Goal: Communication & Community: Ask a question

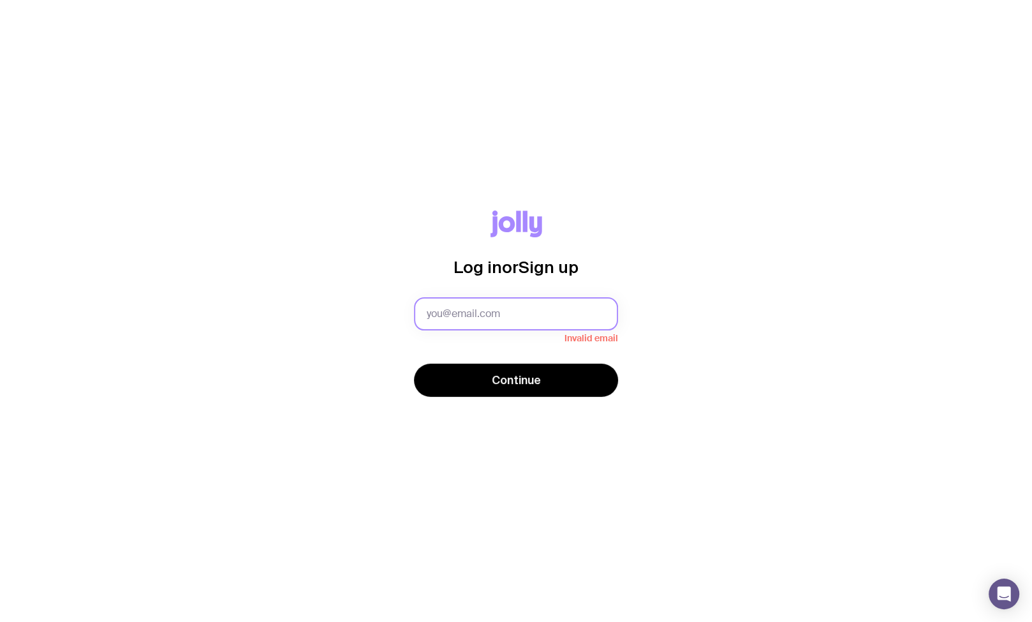
click at [487, 303] on input "text" at bounding box center [516, 313] width 204 height 33
type input "[EMAIL_ADDRESS][PERSON_NAME][DOMAIN_NAME]"
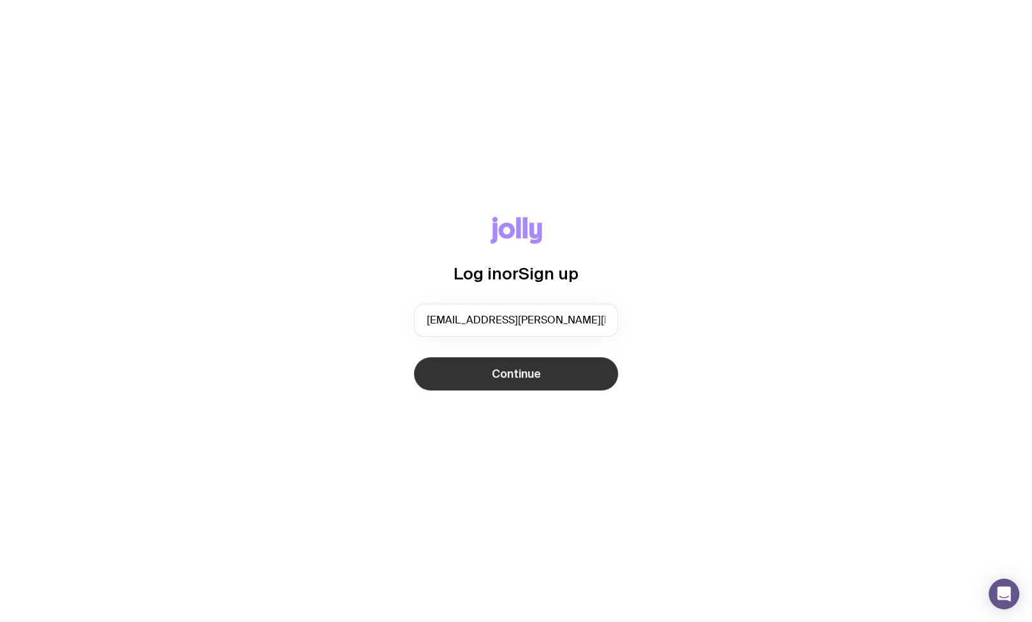
click at [533, 378] on span "Continue" at bounding box center [516, 373] width 49 height 15
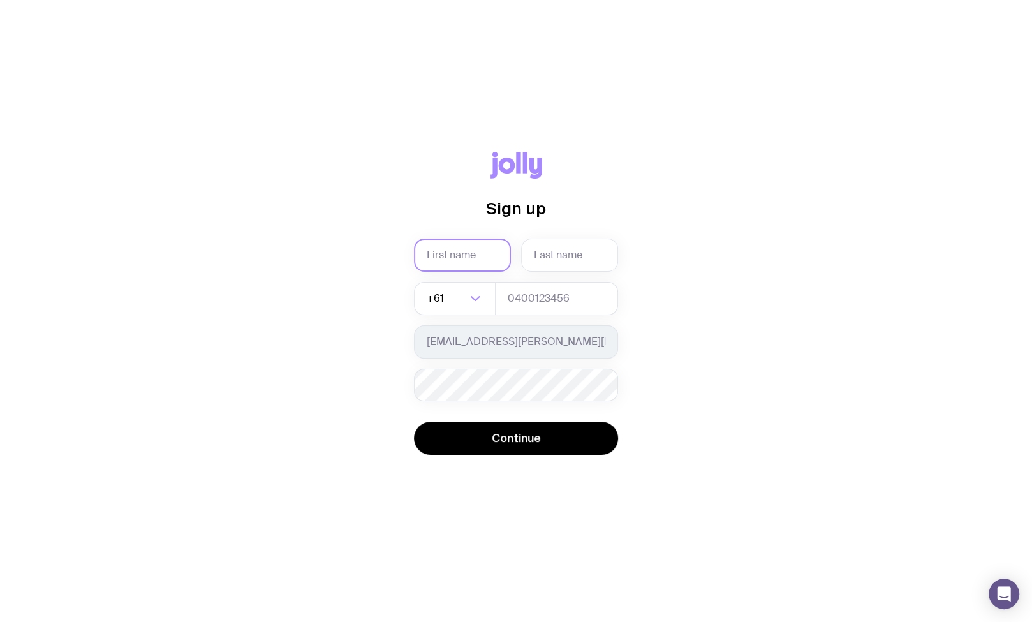
click at [483, 255] on input "text" at bounding box center [462, 255] width 97 height 33
click at [347, 434] on div "Sign up Required +61 Loading... Firdous.Majeed@insight.com Password must contai…" at bounding box center [516, 310] width 971 height 319
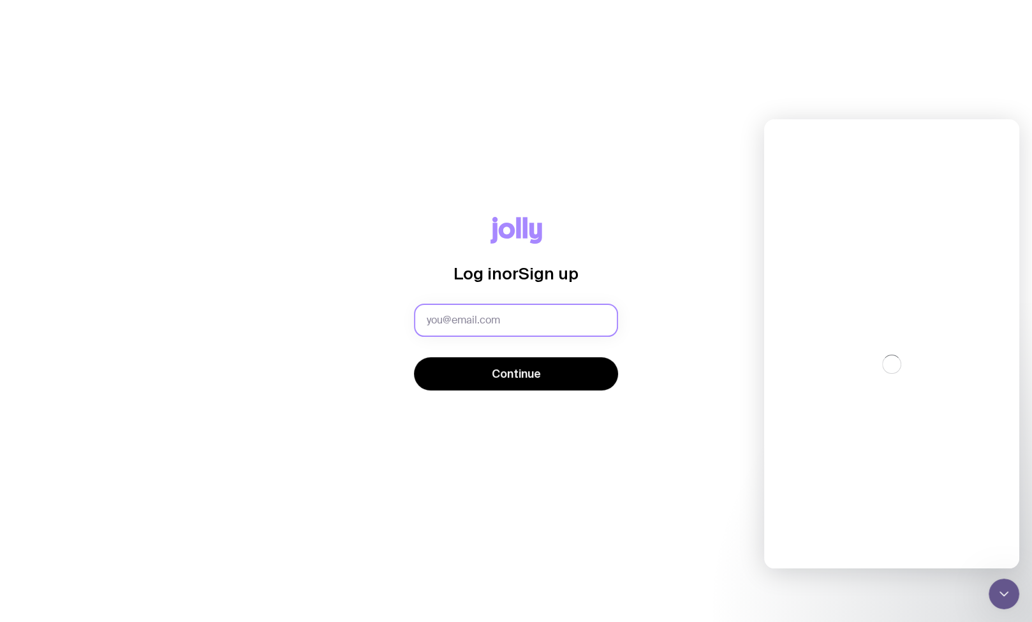
click at [549, 323] on input "text" at bounding box center [516, 320] width 204 height 33
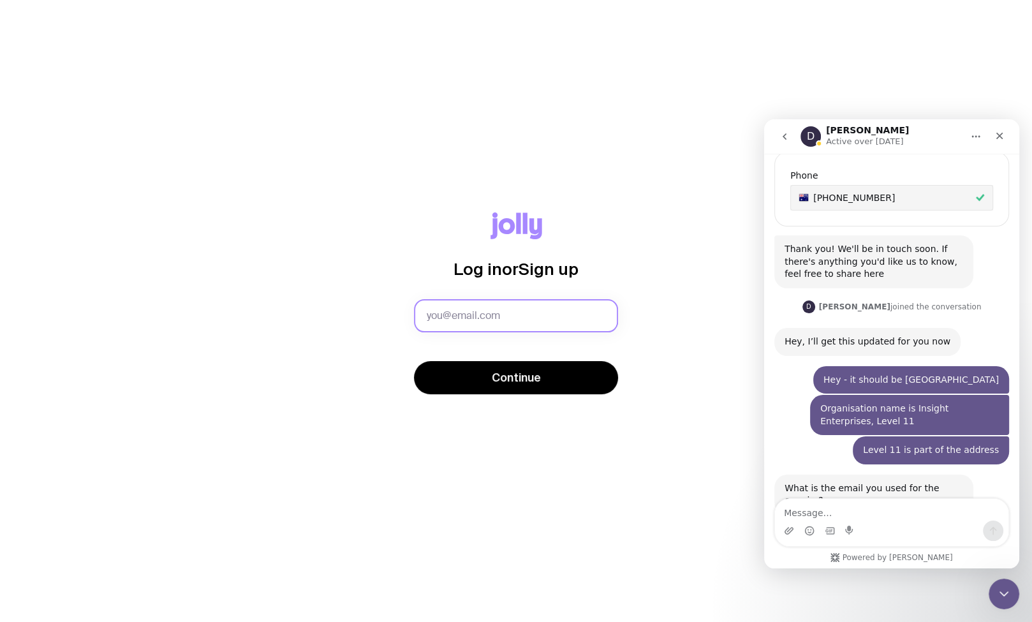
scroll to position [534, 0]
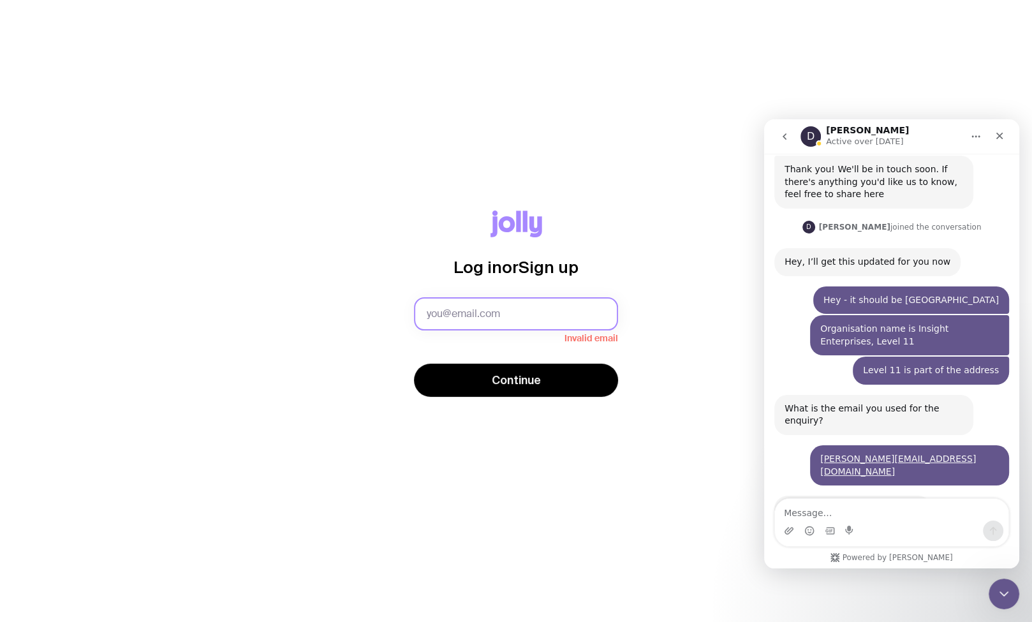
type input "[EMAIL_ADDRESS][PERSON_NAME][DOMAIN_NAME]"
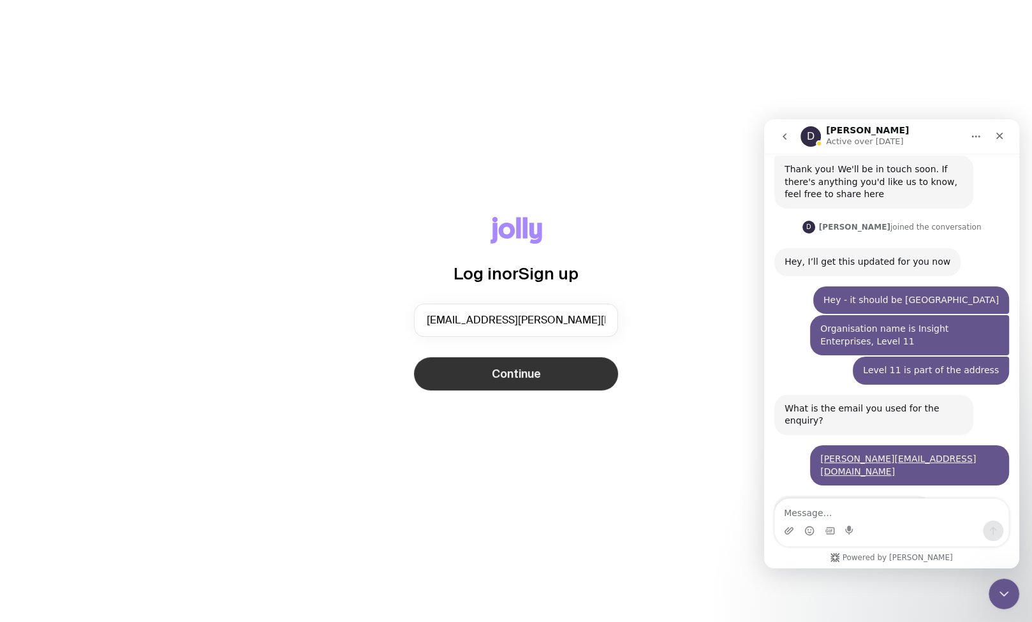
click at [540, 375] on button "Continue" at bounding box center [516, 373] width 204 height 33
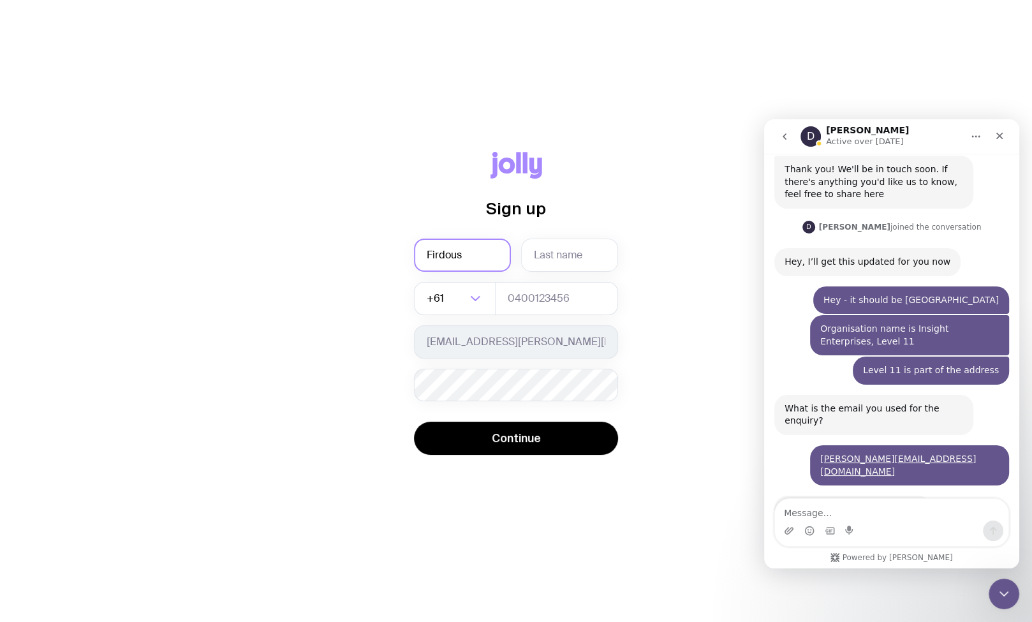
type input "Firdous"
type input "i"
type input "[PERSON_NAME]"
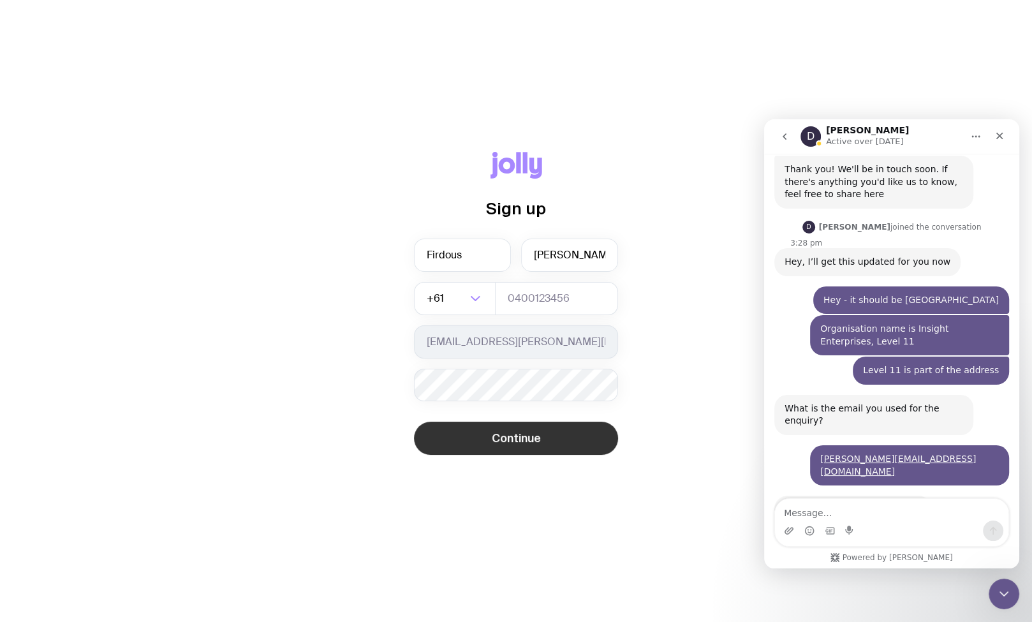
click at [570, 441] on button "Continue" at bounding box center [516, 438] width 204 height 33
click at [568, 439] on button "Continue" at bounding box center [516, 438] width 204 height 33
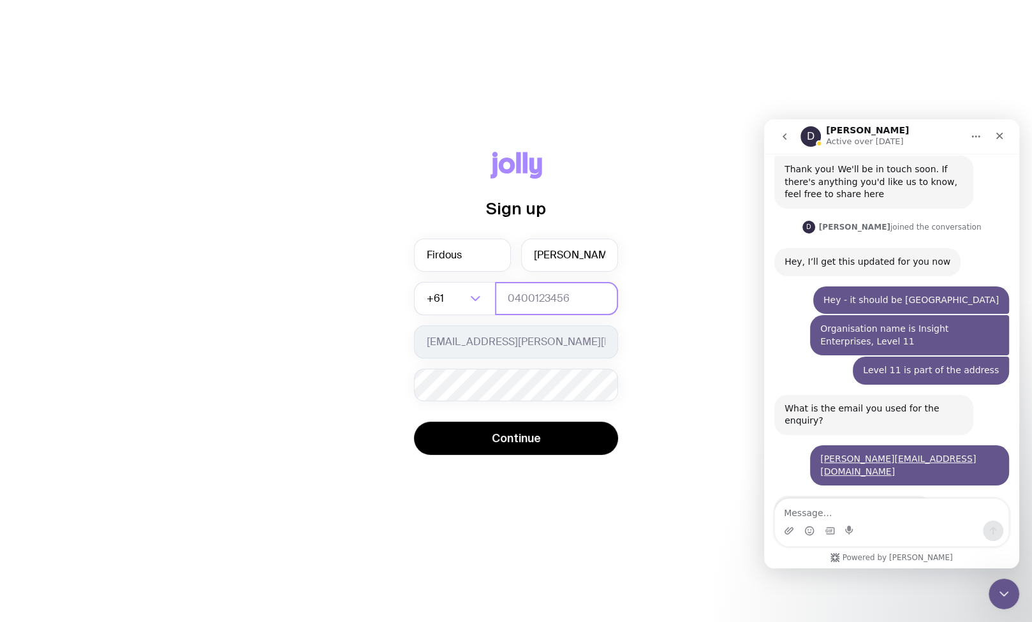
click at [572, 299] on input "tel" at bounding box center [556, 298] width 123 height 33
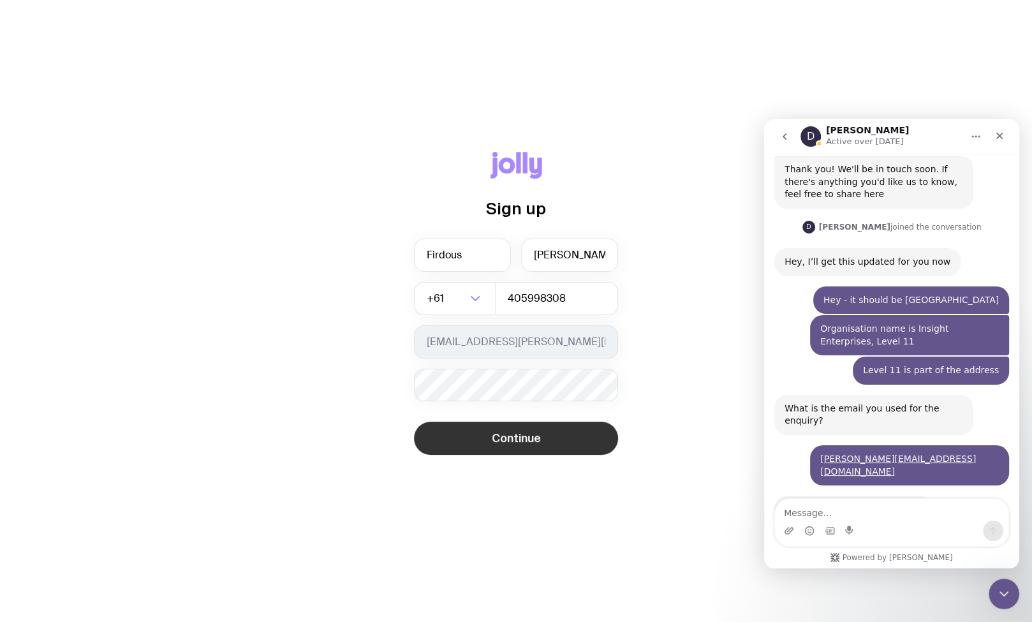
click at [475, 450] on button "Continue" at bounding box center [516, 438] width 204 height 33
click at [547, 438] on button "Continue" at bounding box center [516, 438] width 204 height 33
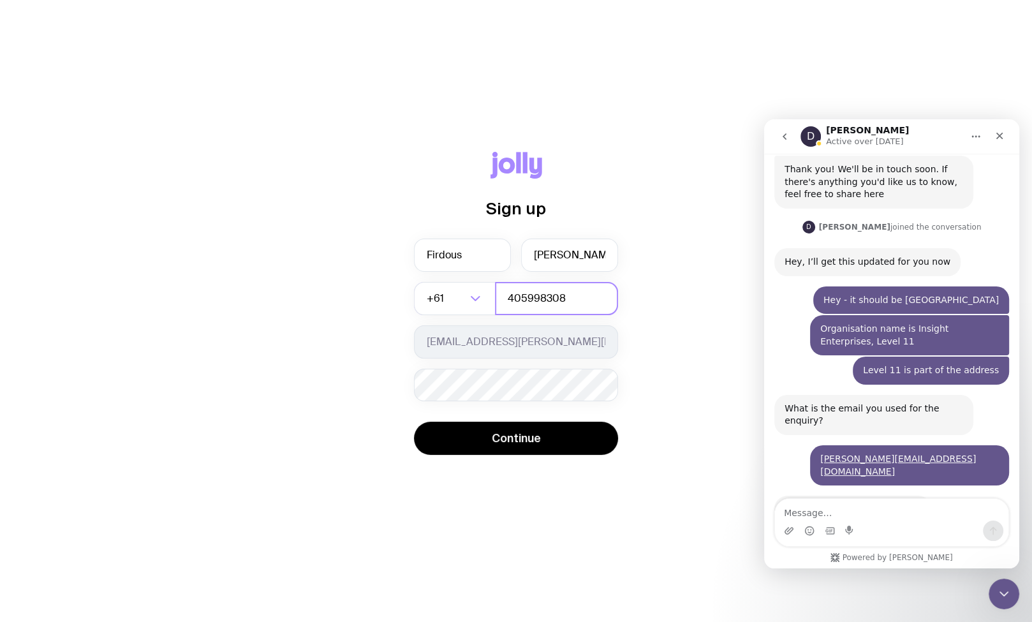
click at [508, 301] on input "405998308" at bounding box center [556, 298] width 123 height 33
type input "0405998308"
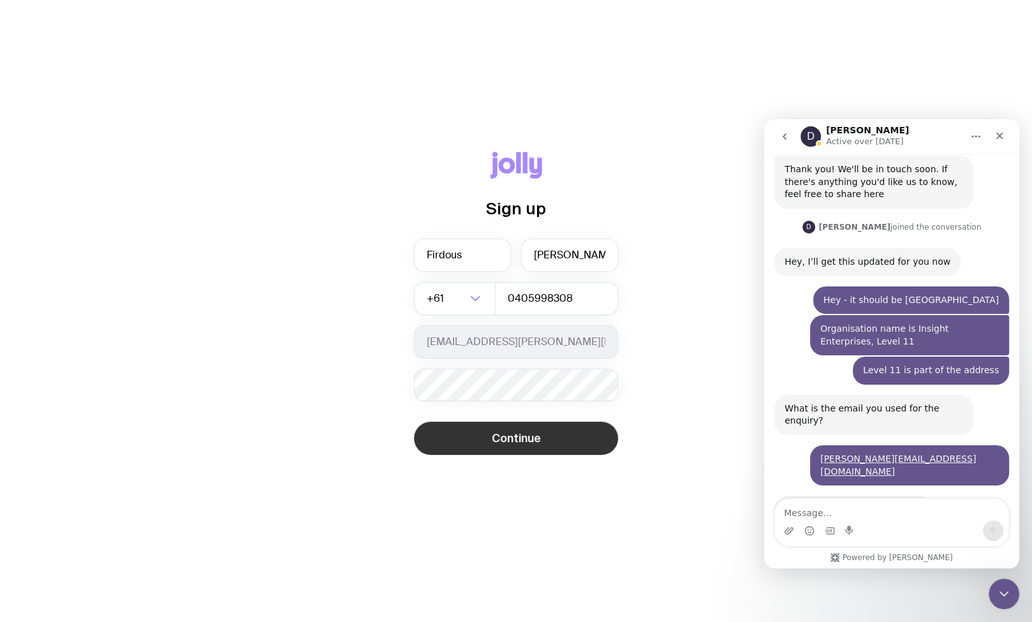
click at [576, 422] on button "Continue" at bounding box center [516, 438] width 204 height 33
click at [935, 145] on div "D [PERSON_NAME] Active over [DATE]" at bounding box center [882, 137] width 162 height 22
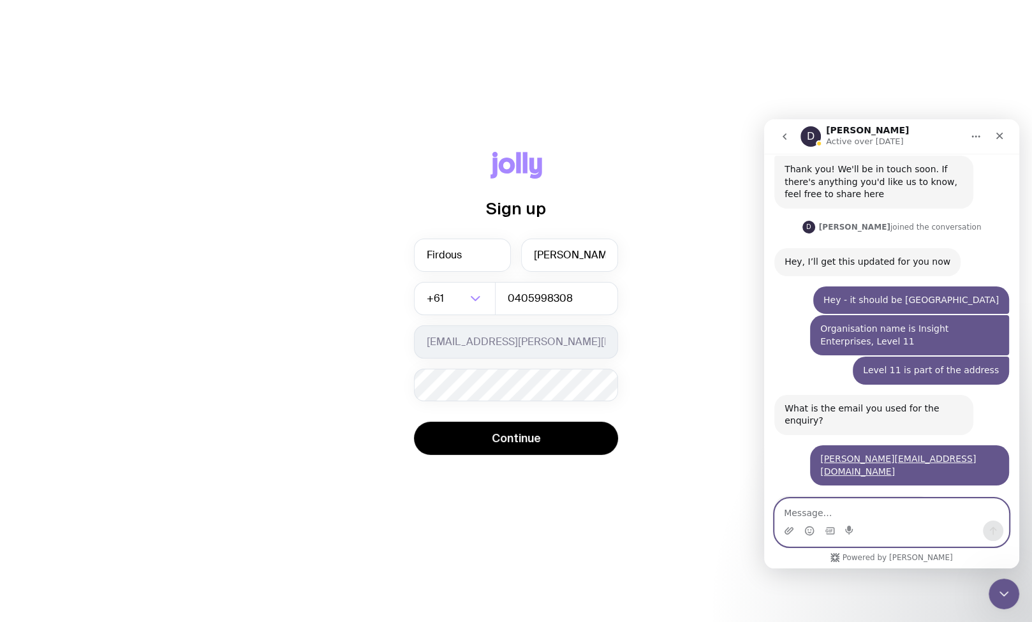
click at [892, 507] on textarea "Message…" at bounding box center [891, 510] width 233 height 22
type textarea "Hi [PERSON_NAME]"
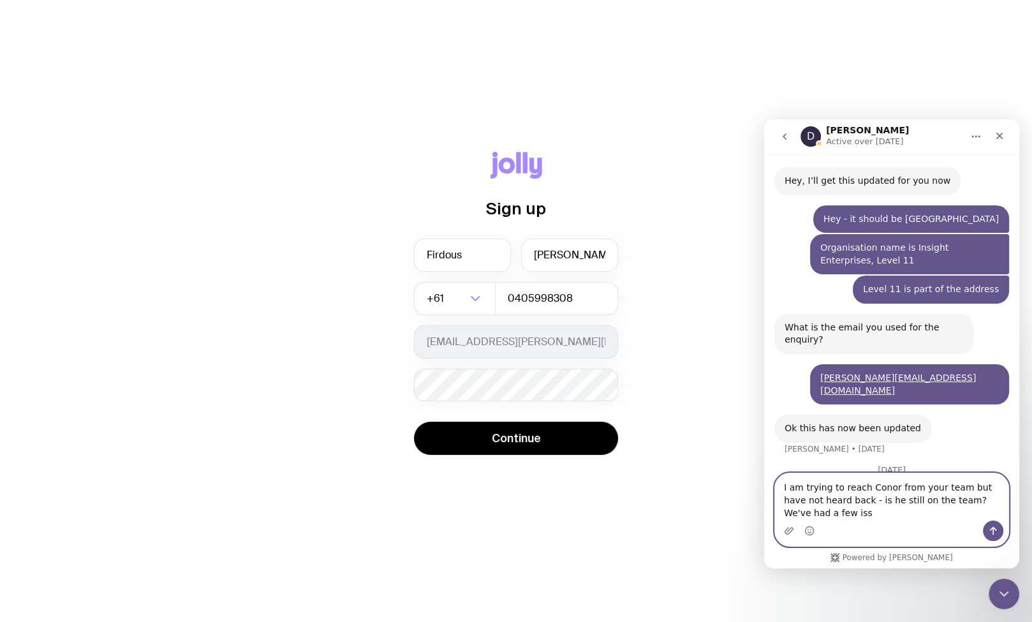
scroll to position [632, 0]
type textarea "I am trying to reach Conor from your team but have not heard back - is he still…"
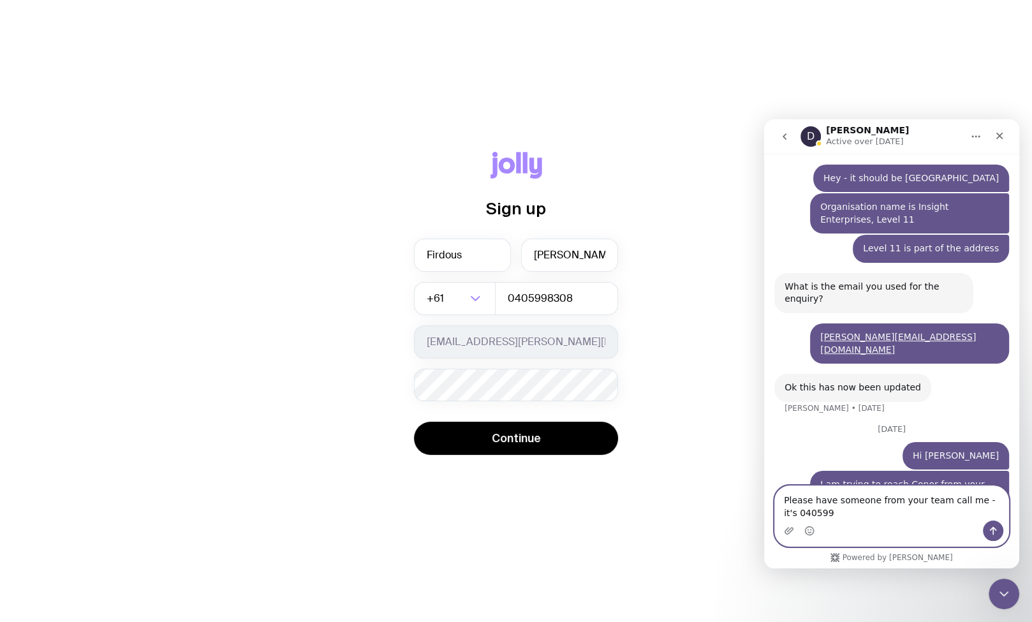
scroll to position [686, 0]
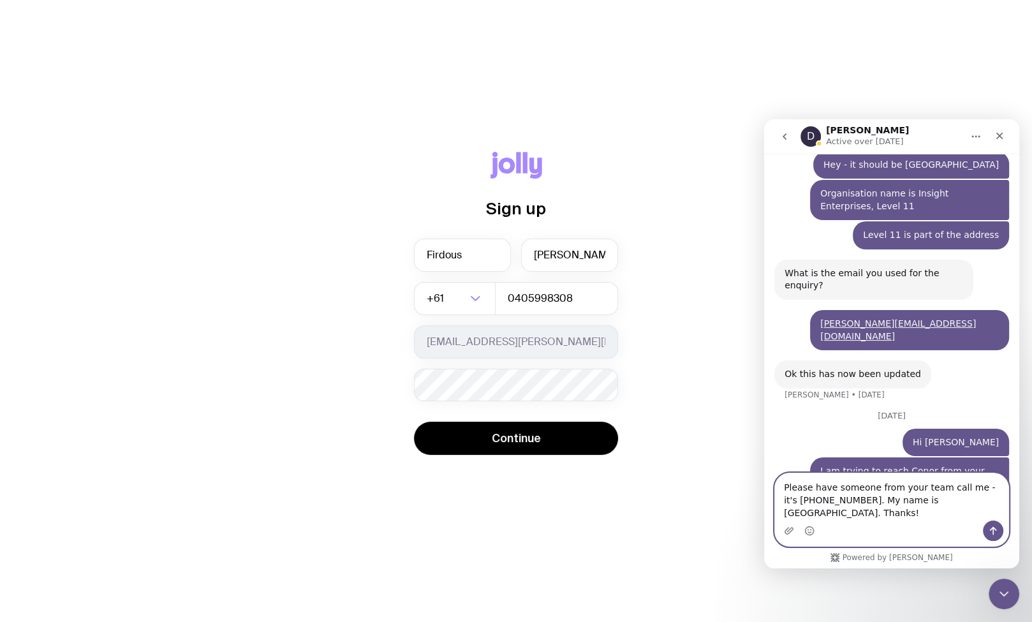
type textarea "Please have someone from your team call me - it's [PHONE_NUMBER]. My name is [G…"
click at [999, 533] on button "Send a message…" at bounding box center [993, 531] width 20 height 20
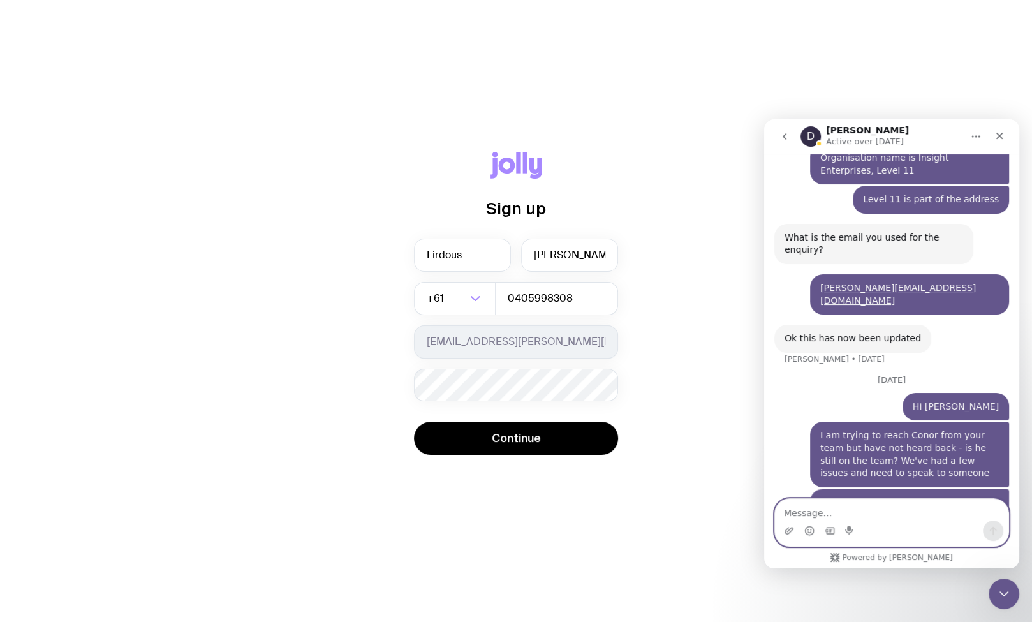
scroll to position [727, 0]
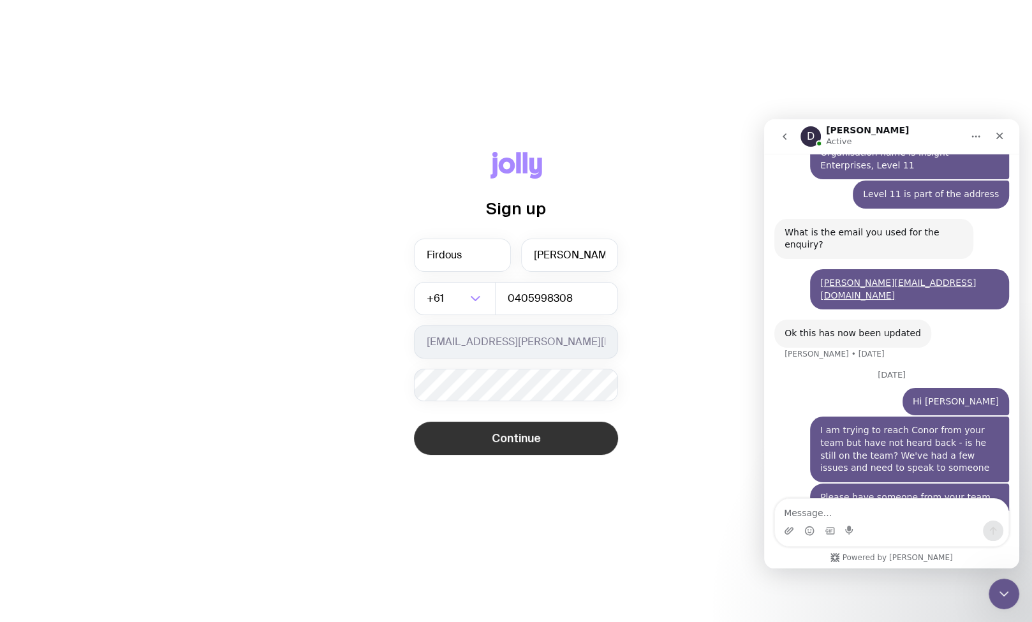
click at [519, 435] on span "Continue" at bounding box center [516, 438] width 49 height 15
click at [548, 438] on button "Continue" at bounding box center [516, 438] width 204 height 33
click at [845, 320] on div "Ok this has now been updated [PERSON_NAME] • [DATE]" at bounding box center [891, 345] width 235 height 51
click at [554, 536] on div "Sign up [PERSON_NAME] +61 Loading... 0405998308 [EMAIL_ADDRESS][PERSON_NAME][DO…" at bounding box center [516, 311] width 1032 height 622
